Goal: Information Seeking & Learning: Learn about a topic

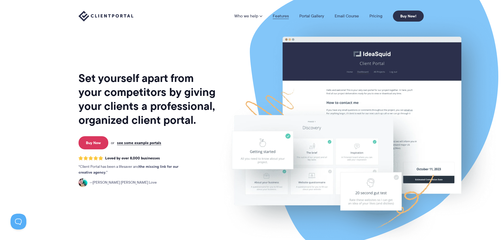
click at [281, 15] on link "Features" at bounding box center [281, 16] width 16 height 4
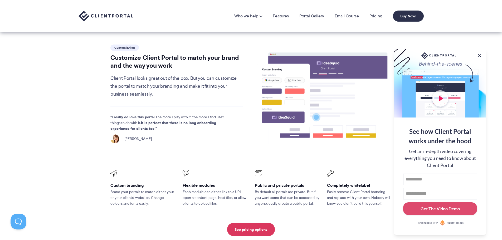
scroll to position [105, 0]
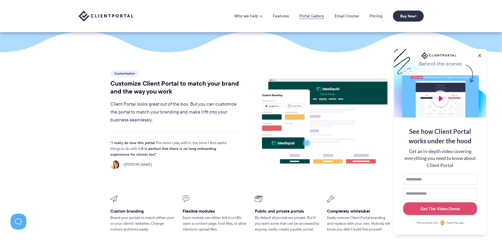
click at [314, 15] on link "Portal Gallery" at bounding box center [311, 16] width 25 height 4
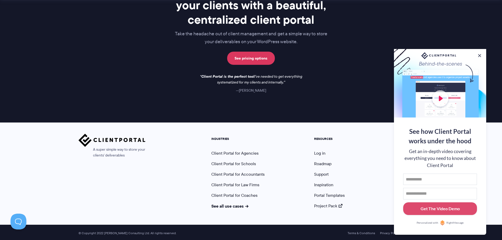
scroll to position [768, 0]
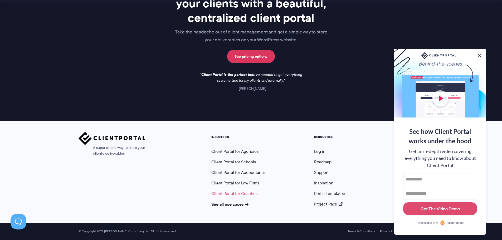
click at [228, 192] on link "Client Portal for Coaches" at bounding box center [234, 194] width 46 height 6
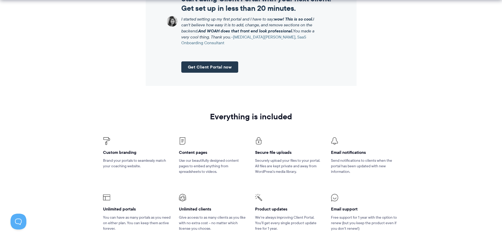
scroll to position [659, 0]
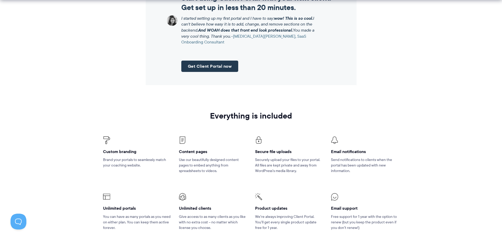
drag, startPoint x: 502, startPoint y: 121, endPoint x: 500, endPoint y: 125, distance: 5.0
click at [500, 125] on section "Everything is included Custom branding Brand your portals to seamlessly match y…" at bounding box center [251, 177] width 502 height 169
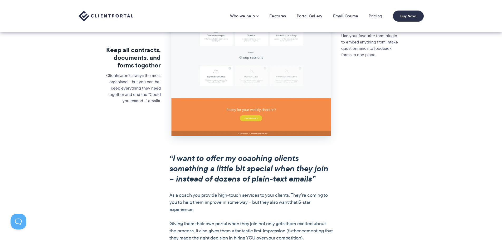
scroll to position [0, 0]
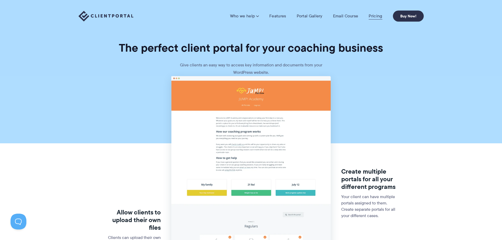
click at [376, 16] on link "Pricing" at bounding box center [375, 15] width 13 height 5
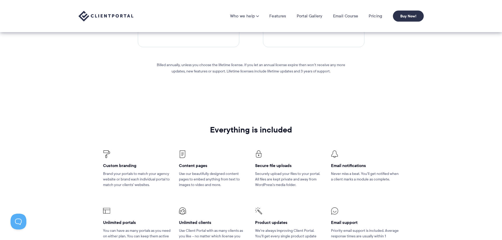
scroll to position [185, 0]
